Goal: Information Seeking & Learning: Find specific fact

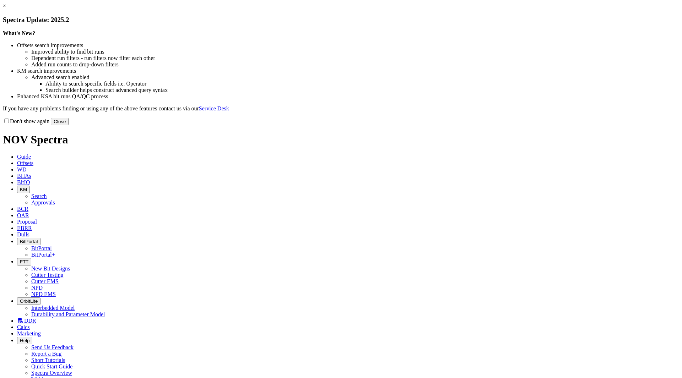
click at [69, 125] on button "Close" at bounding box center [60, 121] width 18 height 7
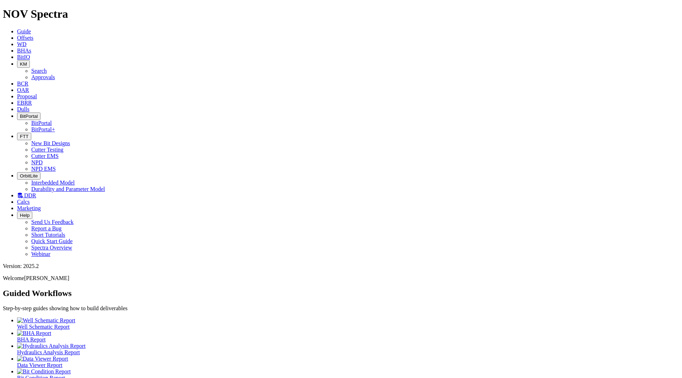
click at [17, 54] on icon at bounding box center [17, 57] width 0 height 6
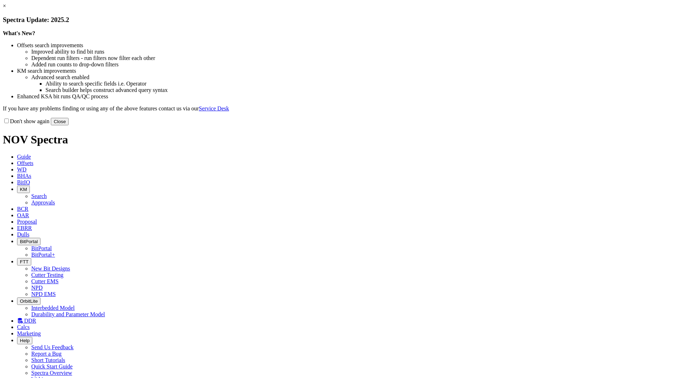
click at [69, 125] on button "Close" at bounding box center [60, 121] width 18 height 7
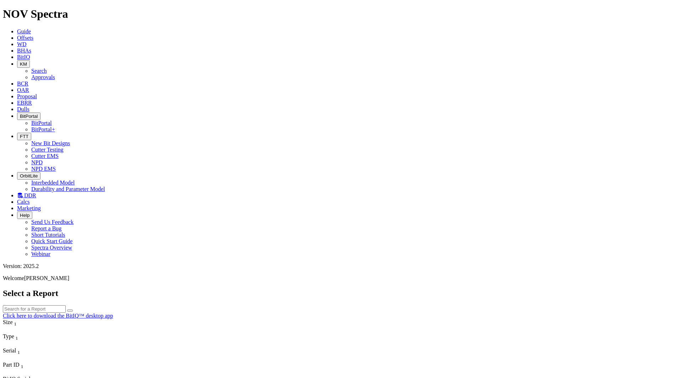
click at [66, 305] on input "text" at bounding box center [34, 308] width 63 height 7
type input "s320419"
click at [67, 310] on button "submit" at bounding box center [70, 311] width 6 height 2
drag, startPoint x: 305, startPoint y: 32, endPoint x: 216, endPoint y: 25, distance: 89.1
click at [216, 289] on div "Select a Report s320419 Click here to download the BitIQ™ desktop app" at bounding box center [341, 304] width 676 height 31
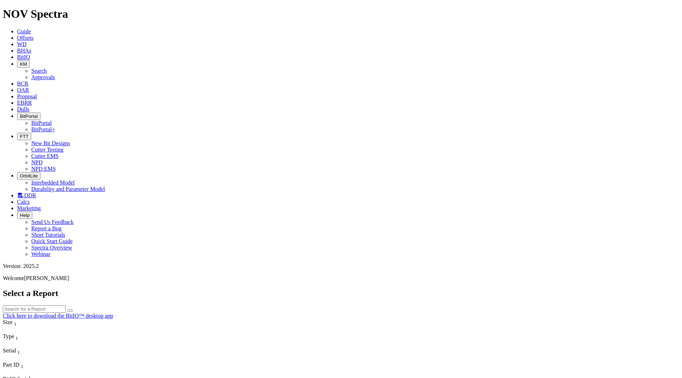
click at [67, 310] on button "submit" at bounding box center [70, 311] width 6 height 2
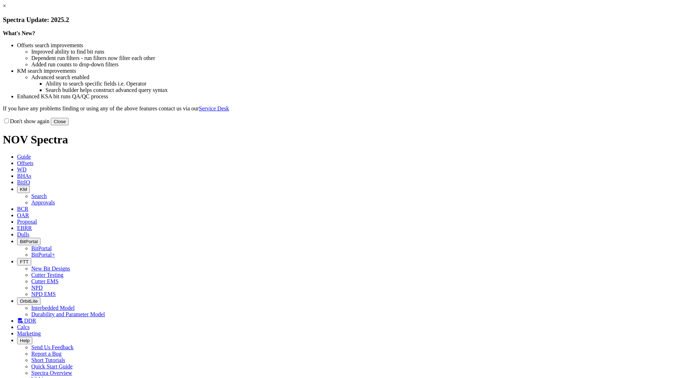
click at [69, 125] on button "Close" at bounding box center [60, 121] width 18 height 7
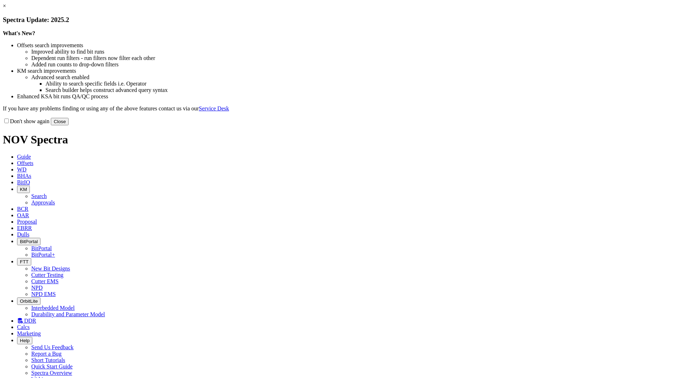
click at [69, 125] on button "Close" at bounding box center [60, 121] width 18 height 7
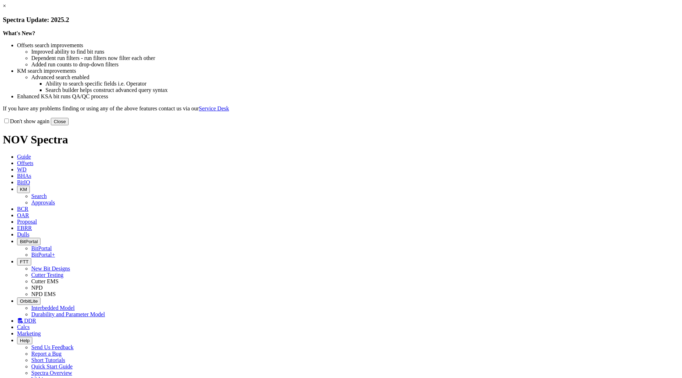
click at [69, 125] on button "Close" at bounding box center [60, 121] width 18 height 7
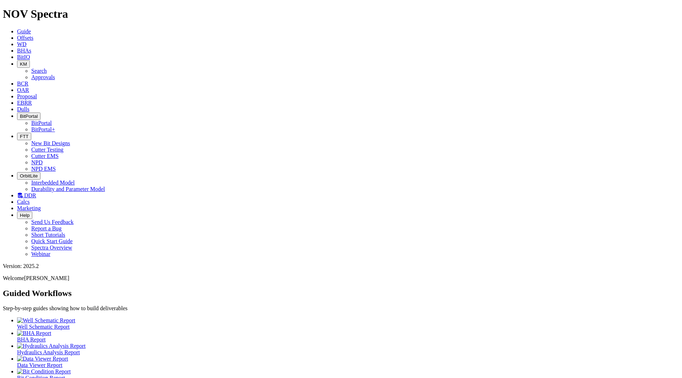
click at [30, 54] on span "BitIQ" at bounding box center [23, 57] width 13 height 6
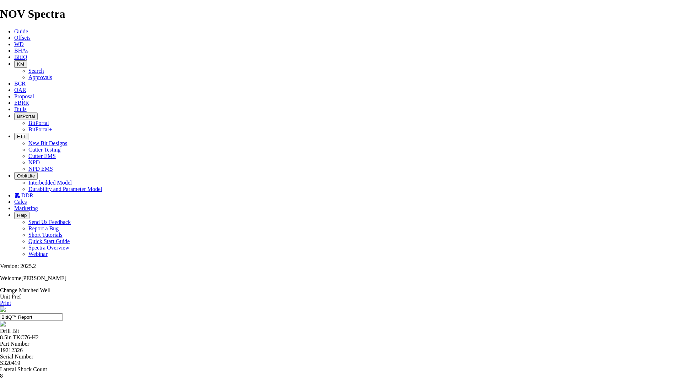
click at [50, 287] on link "Change Matched Well" at bounding box center [25, 290] width 50 height 6
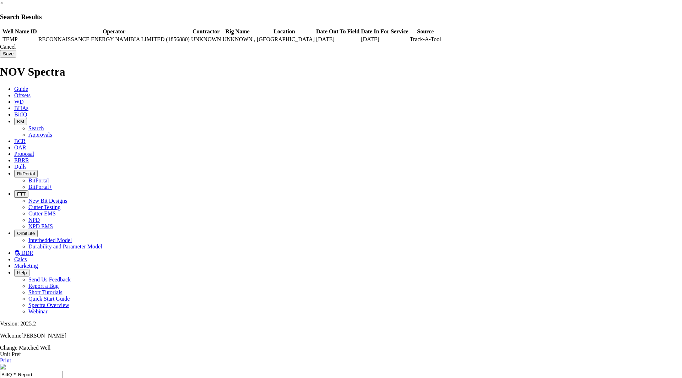
click at [3, 6] on link "×" at bounding box center [1, 3] width 3 height 6
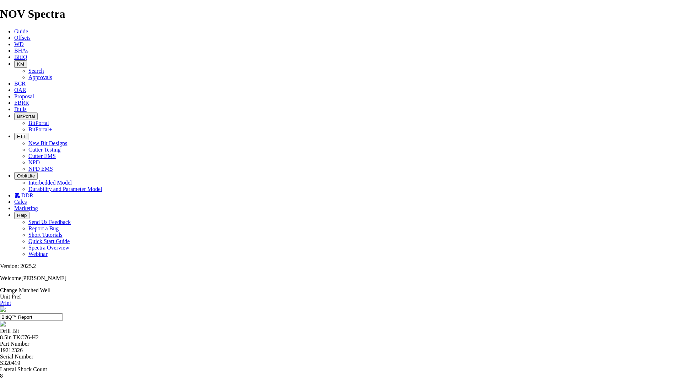
drag, startPoint x: 600, startPoint y: 139, endPoint x: 586, endPoint y: 135, distance: 14.3
click at [24, 61] on span "KM" at bounding box center [20, 63] width 7 height 5
click at [52, 74] on link "Approvals" at bounding box center [40, 77] width 24 height 6
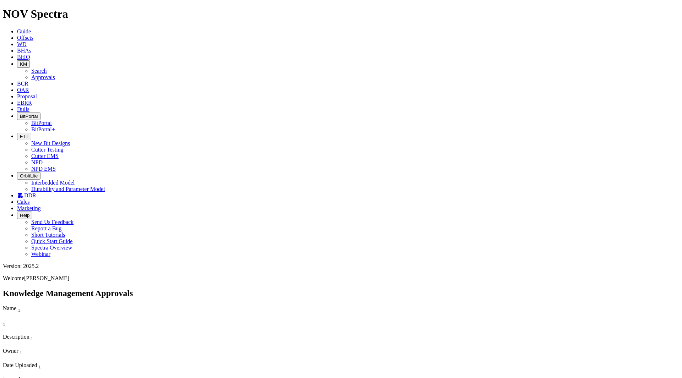
click at [27, 61] on span "KM" at bounding box center [23, 63] width 7 height 5
click at [47, 68] on link "Search" at bounding box center [39, 71] width 16 height 6
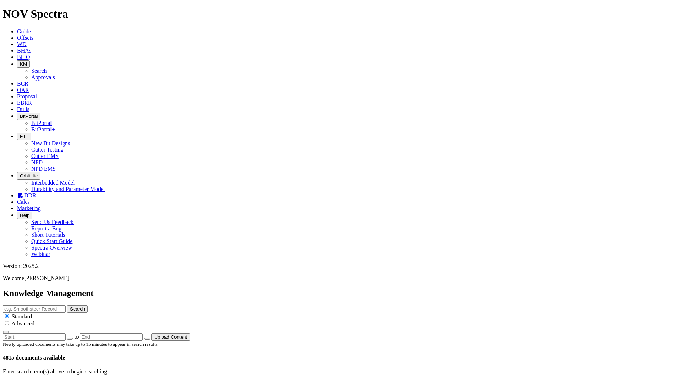
click at [73, 338] on button "button" at bounding box center [70, 339] width 6 height 2
type input "9/1/25"
click at [73, 338] on button "button" at bounding box center [70, 339] width 6 height 2
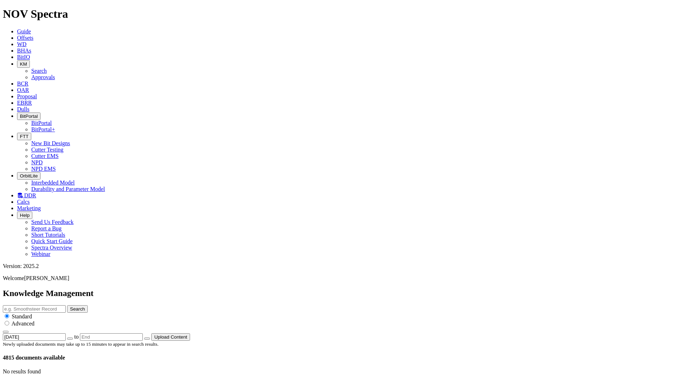
type input "8/31/25"
click at [73, 338] on button "button" at bounding box center [70, 339] width 6 height 2
type input "8/30/25"
click at [73, 338] on button "button" at bounding box center [70, 339] width 6 height 2
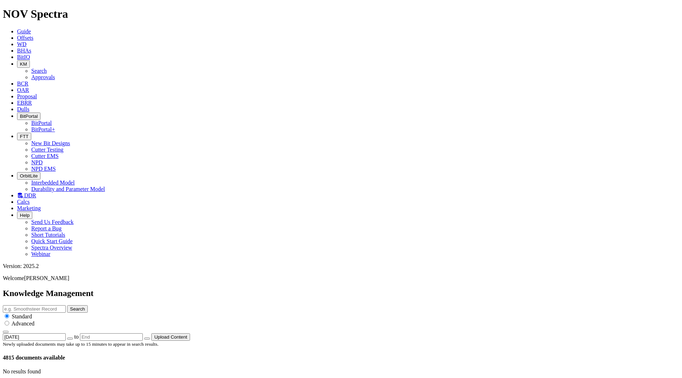
type input "8/29/25"
click at [70, 339] on icon "button" at bounding box center [70, 339] width 0 height 0
type input "8/28/25"
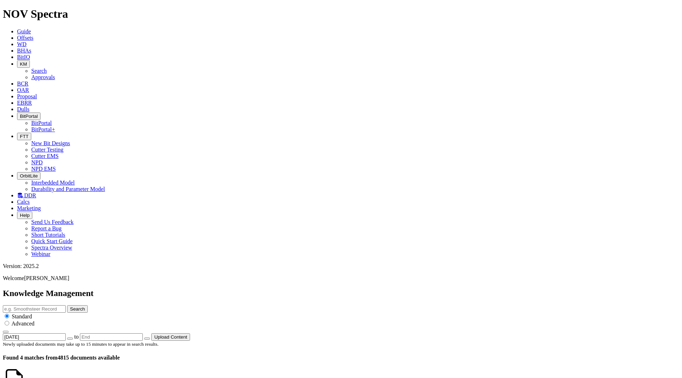
click at [29, 106] on span "Dulls" at bounding box center [23, 109] width 12 height 6
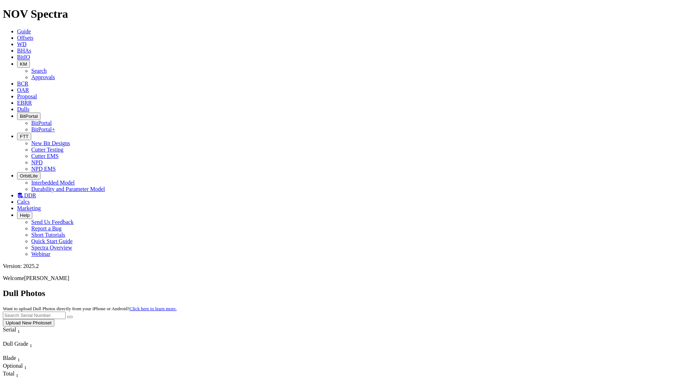
click at [32, 100] on link "EBRR" at bounding box center [24, 103] width 15 height 6
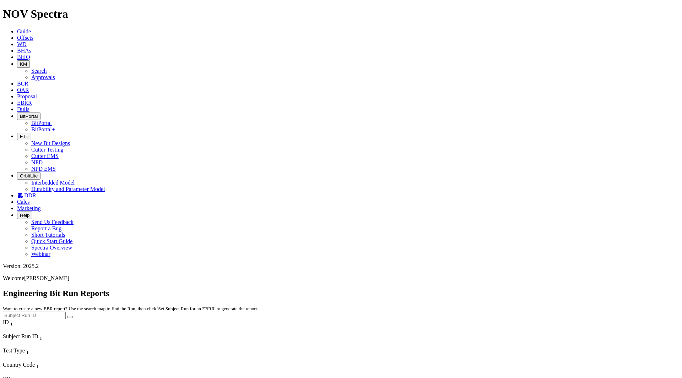
click at [37, 93] on span "Proposal" at bounding box center [27, 96] width 20 height 6
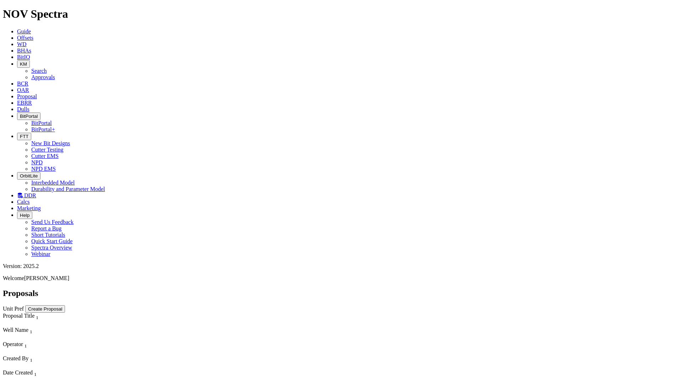
click at [29, 87] on link "OAR" at bounding box center [23, 90] width 12 height 6
click at [30, 54] on link "BitIQ" at bounding box center [23, 57] width 13 height 6
click at [36, 193] on span "DDR" at bounding box center [30, 196] width 12 height 6
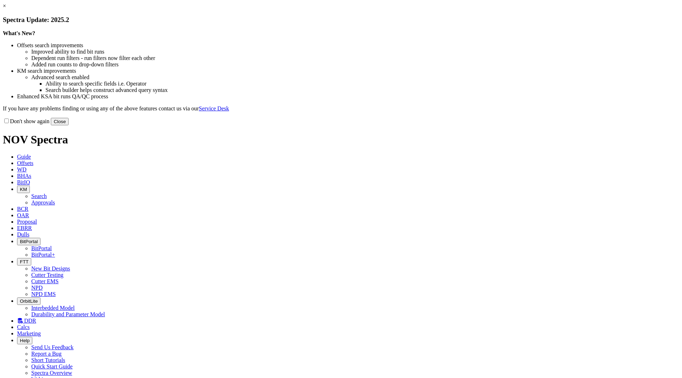
click at [69, 125] on button "Close" at bounding box center [60, 121] width 18 height 7
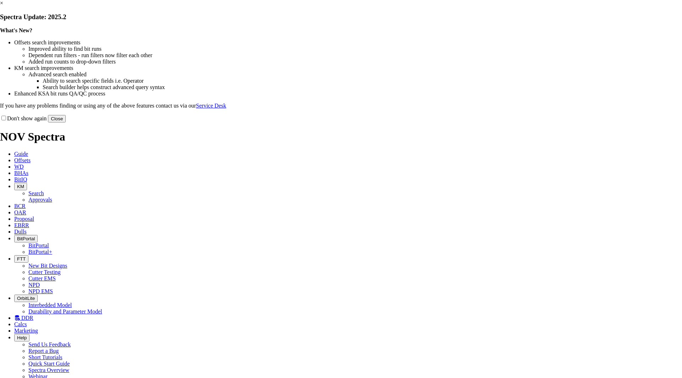
click at [66, 123] on button "Close" at bounding box center [57, 118] width 18 height 7
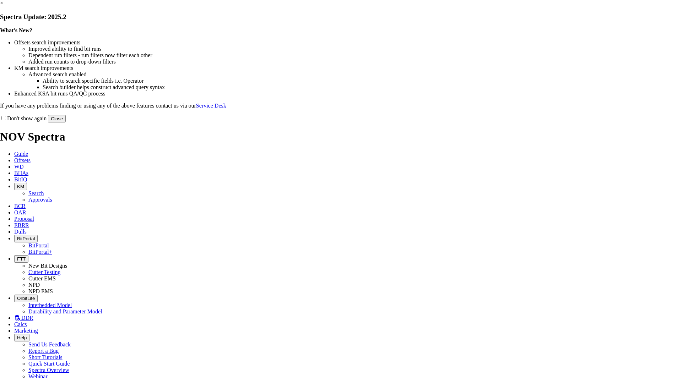
click at [66, 123] on button "Close" at bounding box center [57, 118] width 18 height 7
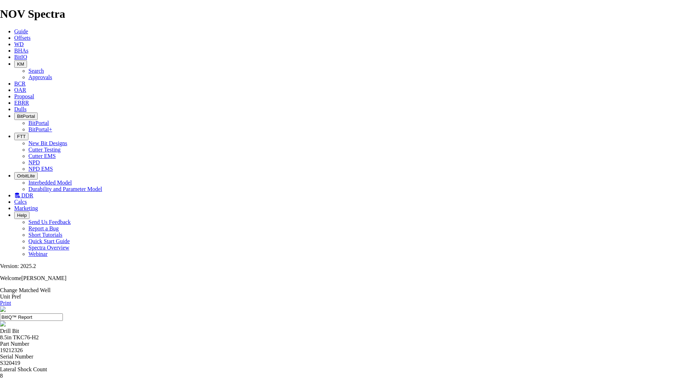
drag, startPoint x: 107, startPoint y: 154, endPoint x: 258, endPoint y: 127, distance: 153.7
click at [379, 367] on div at bounding box center [341, 367] width 682 height 0
click at [446, 367] on div at bounding box center [341, 367] width 682 height 0
